Goal: Transaction & Acquisition: Purchase product/service

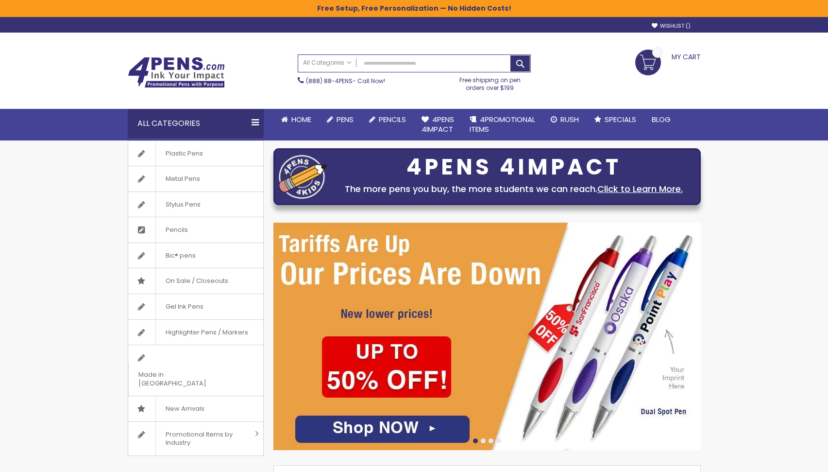
click at [444, 73] on div "[PHONE_NUMBER] - Call Now!" at bounding box center [369, 78] width 152 height 13
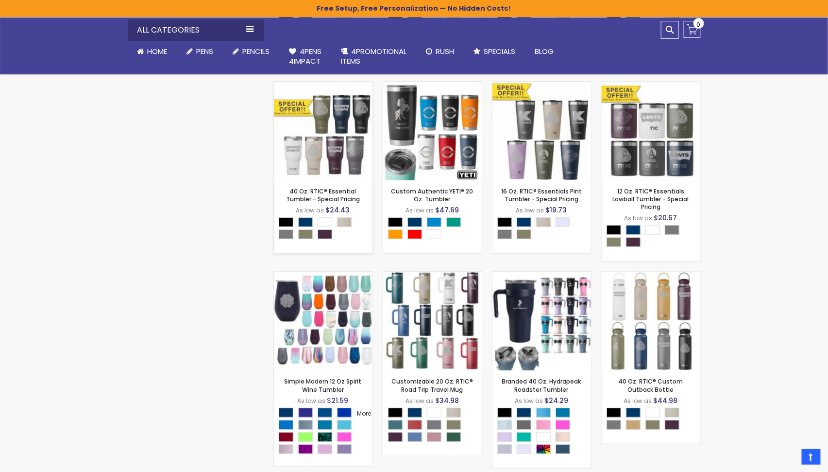
scroll to position [1699, 0]
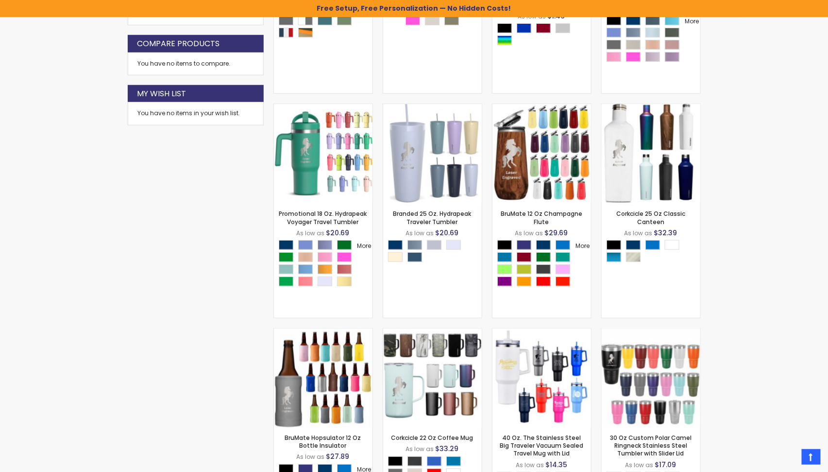
scroll to position [0, 0]
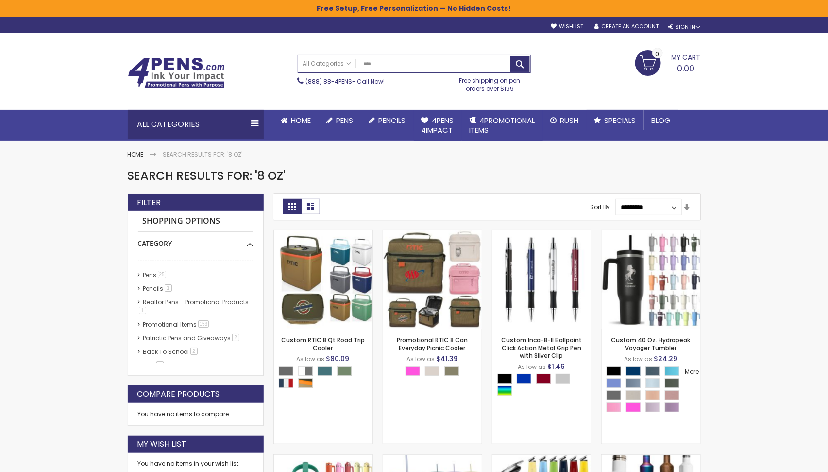
click at [206, 73] on img at bounding box center [176, 72] width 97 height 31
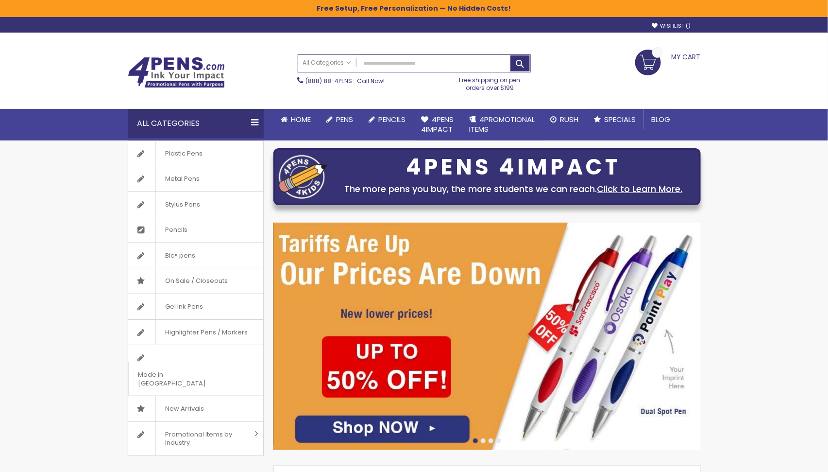
click at [485, 439] on div at bounding box center [483, 440] width 5 height 5
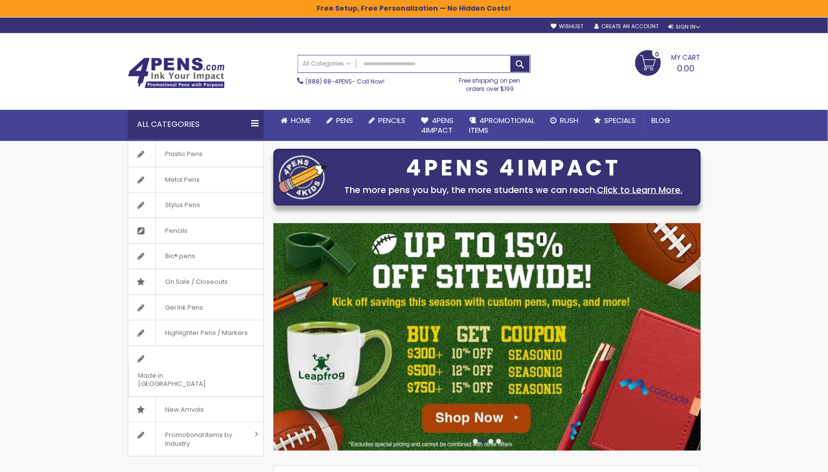
click at [492, 443] on div at bounding box center [488, 442] width 428 height 8
click at [492, 440] on div at bounding box center [491, 441] width 5 height 5
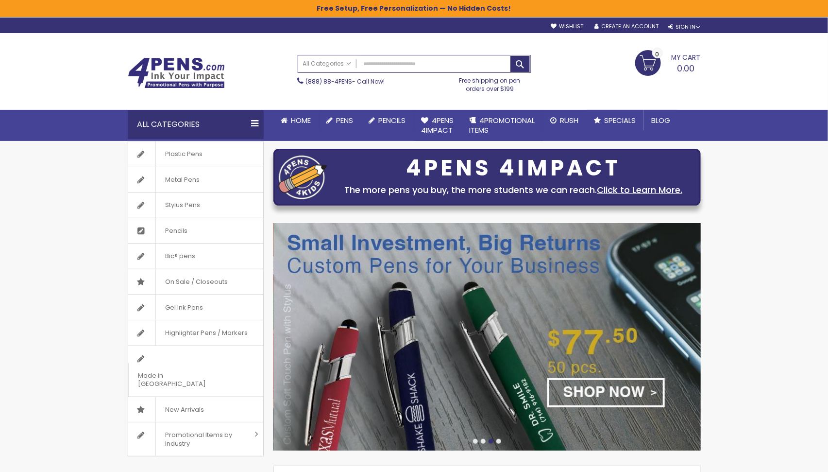
click at [499, 439] on div at bounding box center [498, 441] width 5 height 5
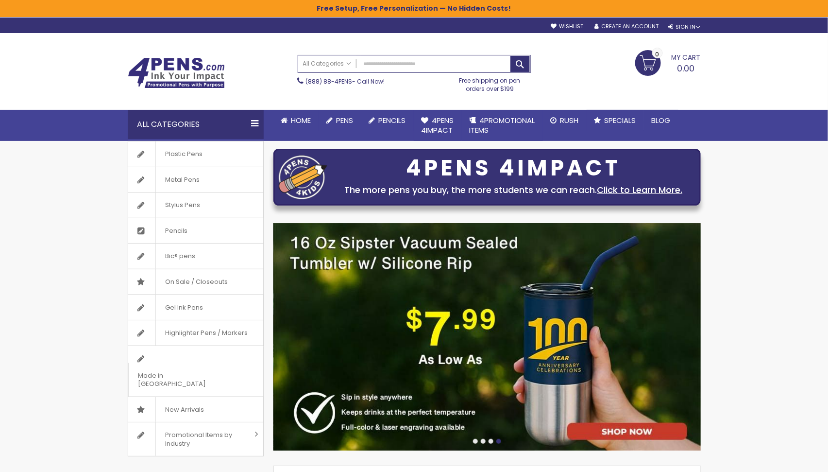
click at [517, 325] on img at bounding box center [488, 336] width 428 height 227
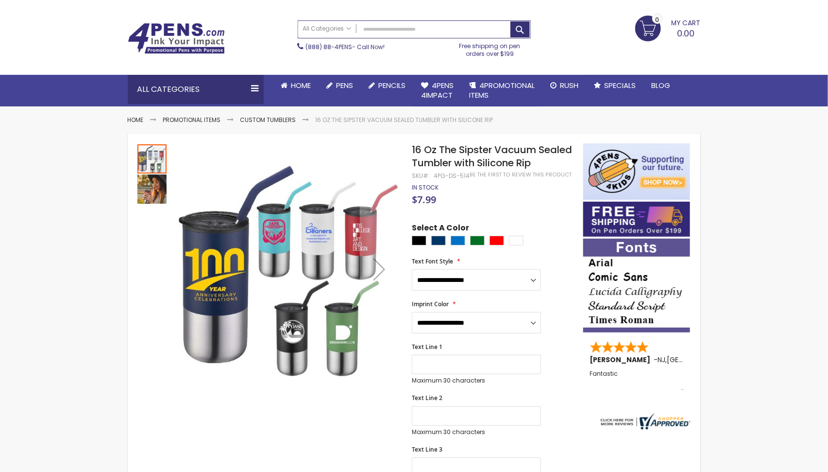
scroll to position [34, 0]
